Goal: Find specific page/section: Find specific page/section

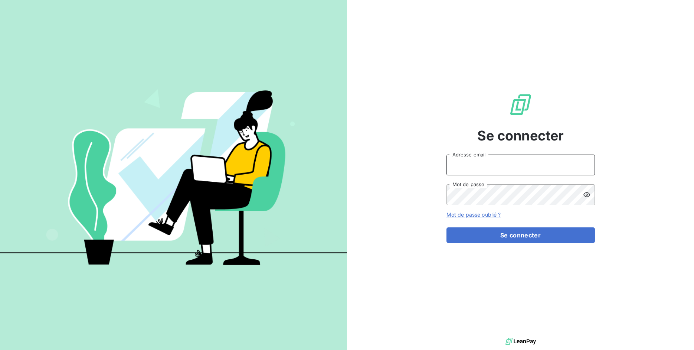
click at [482, 169] on input "Adresse email" at bounding box center [521, 164] width 149 height 21
drag, startPoint x: 474, startPoint y: 168, endPoint x: 509, endPoint y: 167, distance: 35.7
click at [509, 167] on input "admin@3dcelo" at bounding box center [521, 164] width 149 height 21
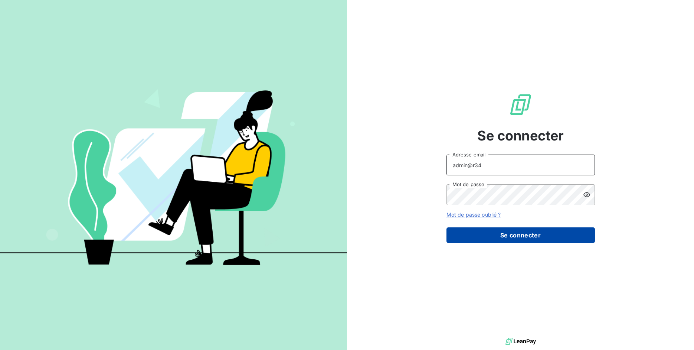
type input "admin@r34"
click at [559, 242] on button "Se connecter" at bounding box center [521, 235] width 149 height 16
click at [544, 240] on button "Se connecter" at bounding box center [521, 235] width 149 height 16
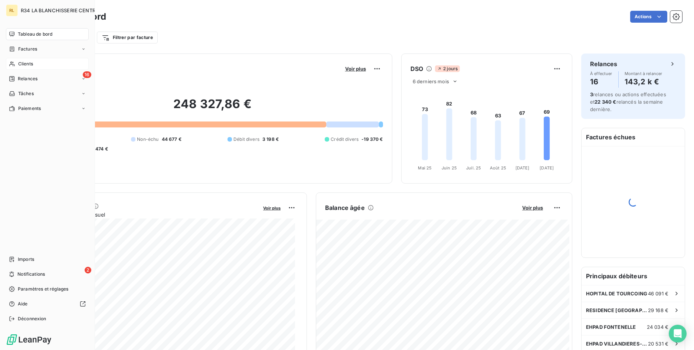
click at [18, 61] on div "Clients" at bounding box center [47, 64] width 83 height 12
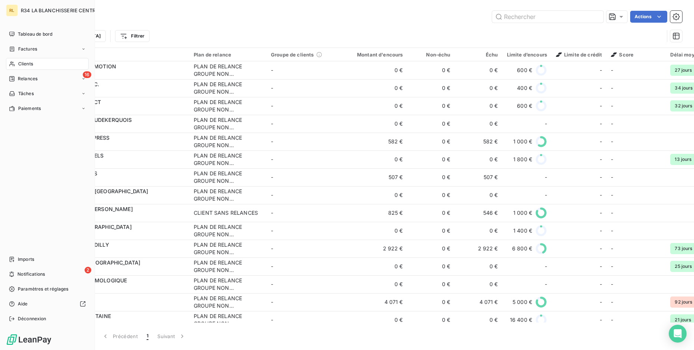
click at [17, 63] on div "Clients" at bounding box center [47, 64] width 83 height 12
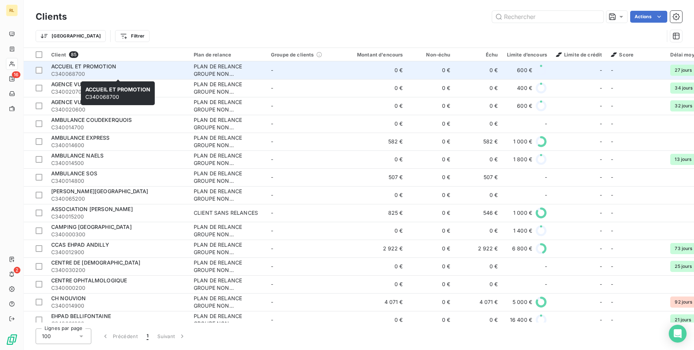
click at [154, 66] on div "ACCUEIL ET PROMOTION" at bounding box center [118, 66] width 134 height 7
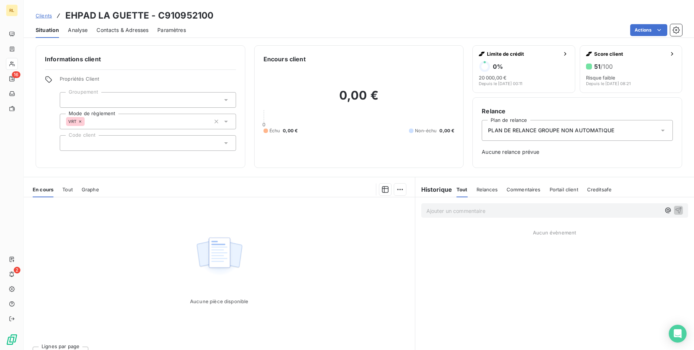
click at [68, 188] on span "Tout" at bounding box center [67, 189] width 10 height 6
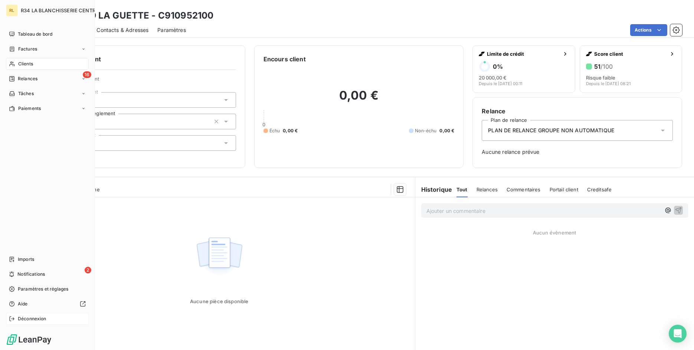
click at [18, 320] on span "Déconnexion" at bounding box center [32, 318] width 29 height 7
